Goal: Task Accomplishment & Management: Manage account settings

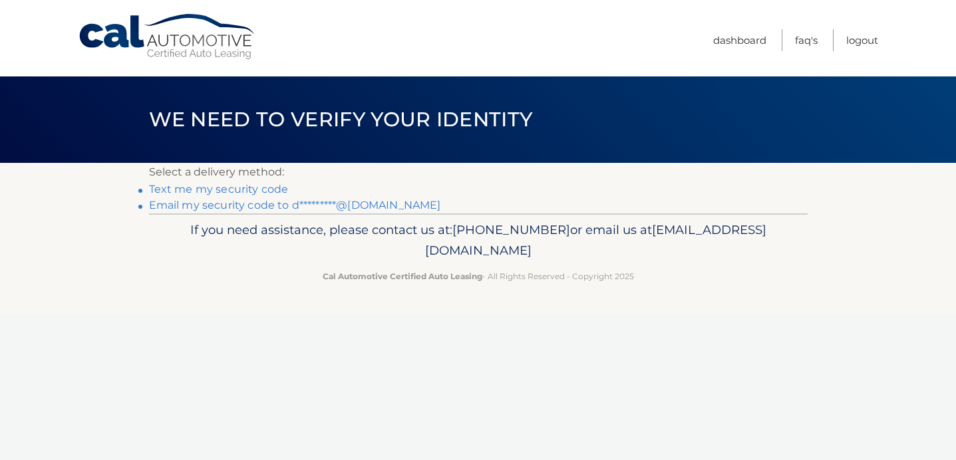
click at [288, 207] on link "Email my security code to d*********@[DOMAIN_NAME]" at bounding box center [295, 205] width 292 height 13
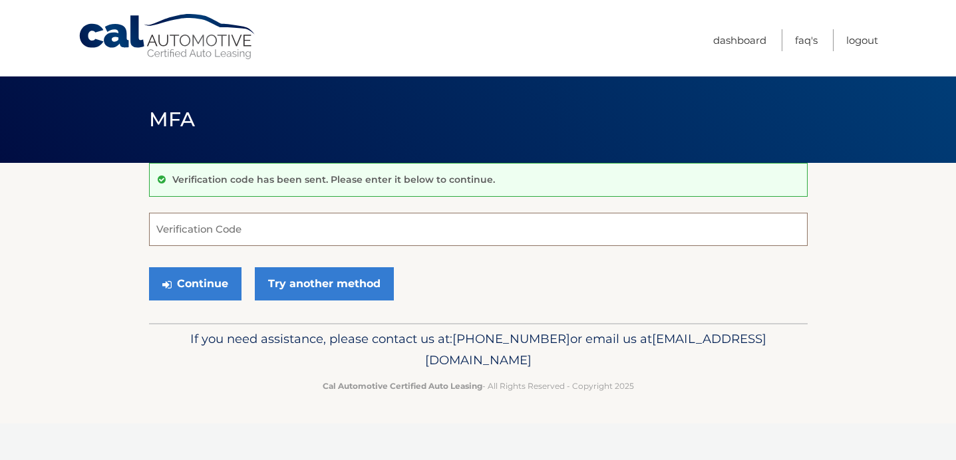
click at [250, 233] on input "Verification Code" at bounding box center [478, 229] width 658 height 33
type input "140936"
click at [210, 290] on button "Continue" at bounding box center [195, 283] width 92 height 33
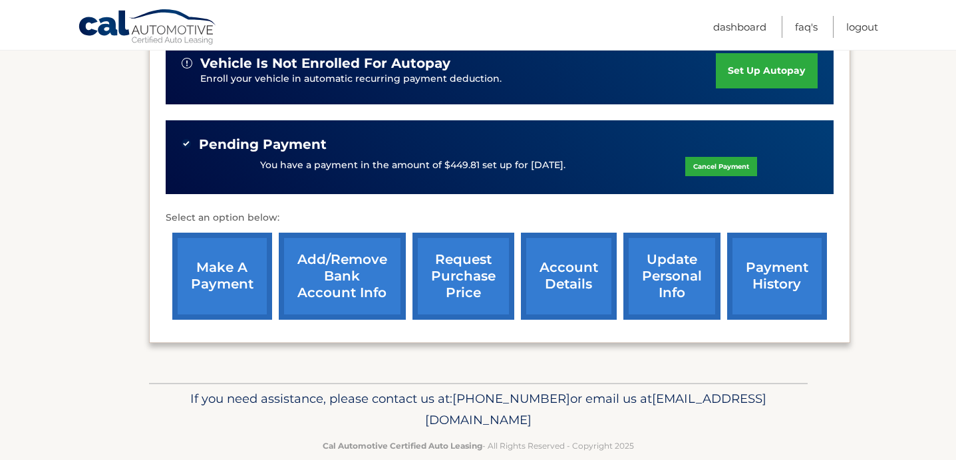
scroll to position [452, 0]
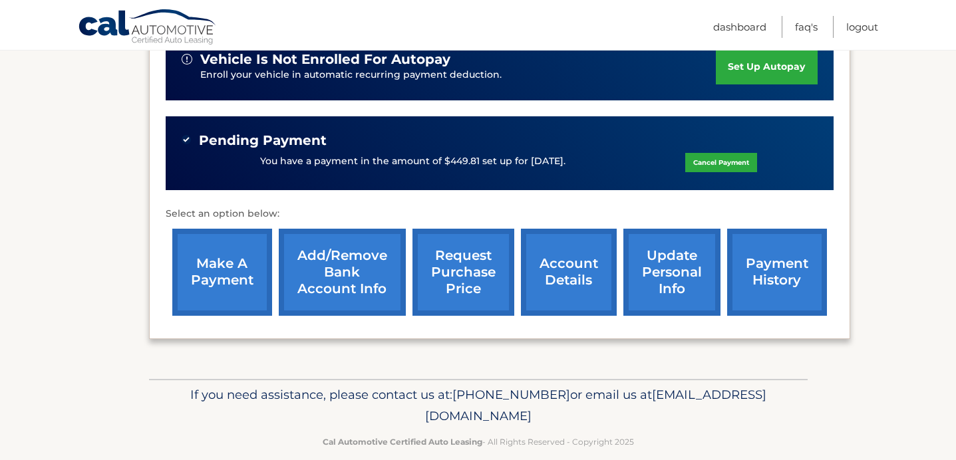
click at [771, 257] on link "payment history" at bounding box center [777, 272] width 100 height 87
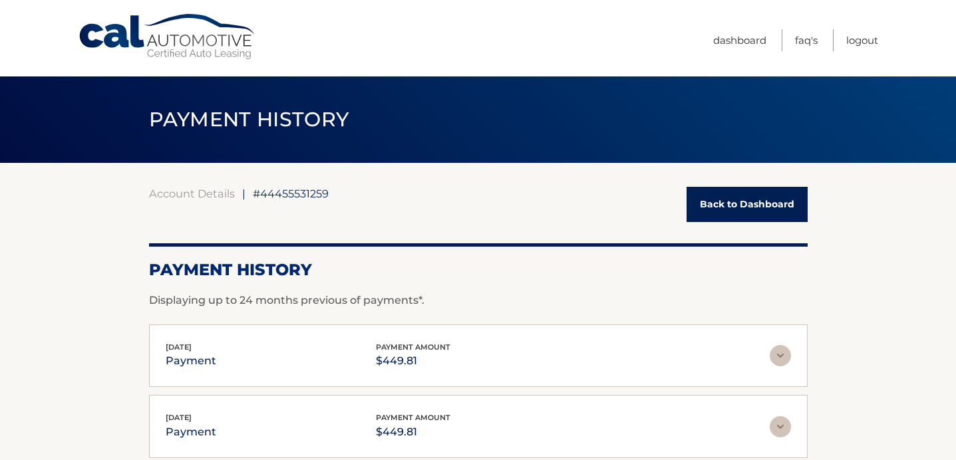
click at [735, 211] on link "Back to Dashboard" at bounding box center [746, 204] width 121 height 35
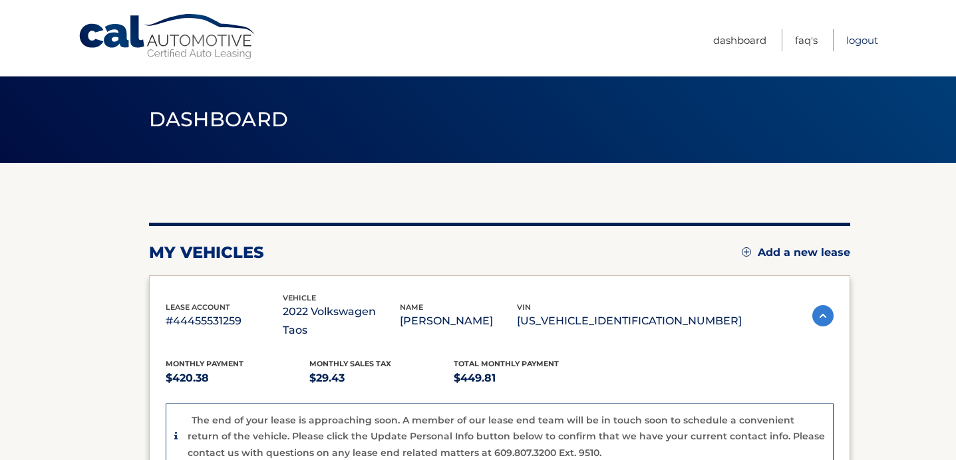
click at [859, 39] on link "Logout" at bounding box center [862, 40] width 32 height 22
